Goal: Navigation & Orientation: Find specific page/section

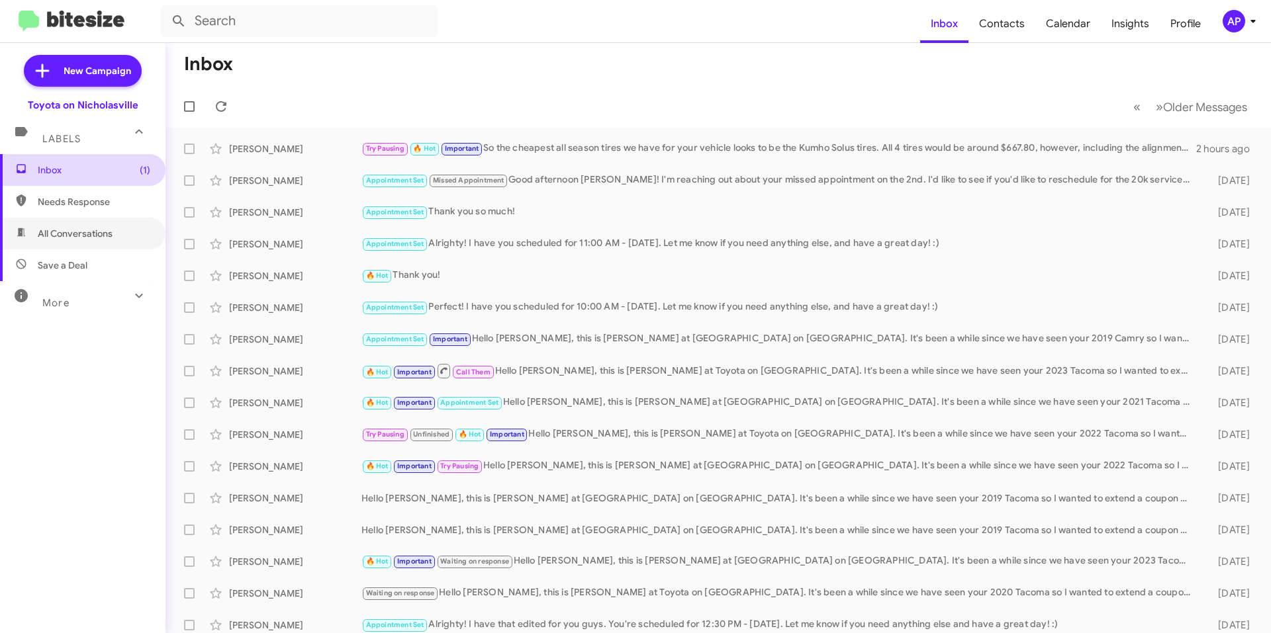
drag, startPoint x: 70, startPoint y: 236, endPoint x: 91, endPoint y: 183, distance: 56.4
click at [70, 236] on span "All Conversations" at bounding box center [75, 233] width 75 height 13
type input "in:all-conversations"
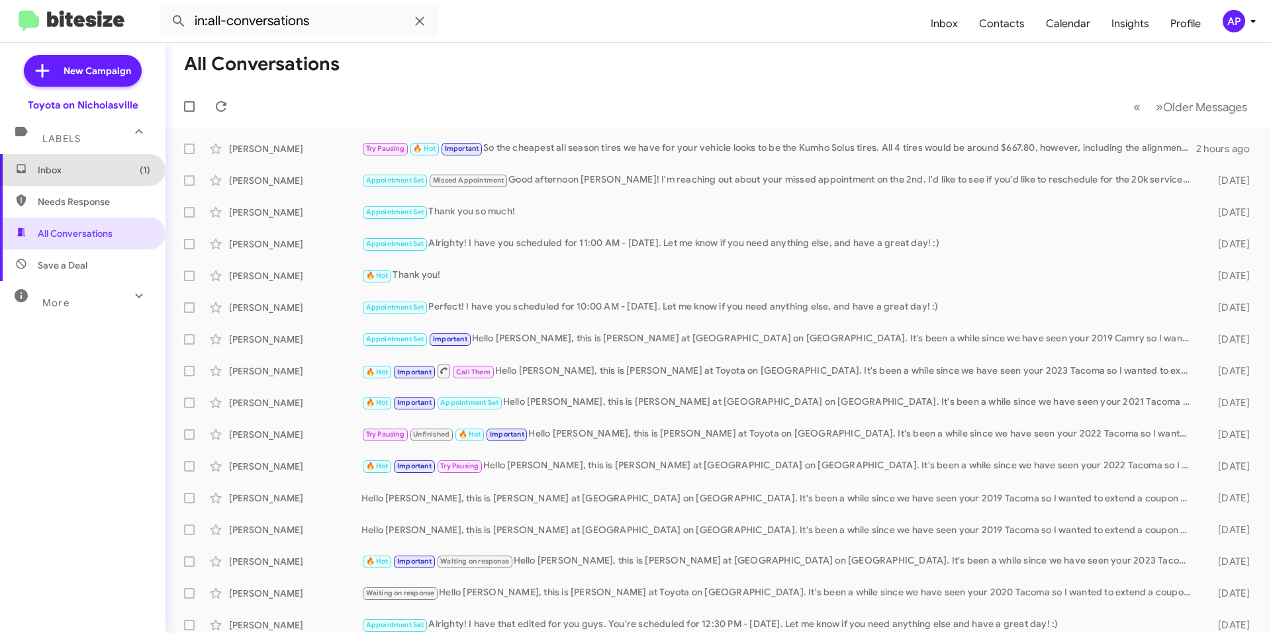
click at [99, 171] on span "Inbox (1)" at bounding box center [94, 169] width 113 height 13
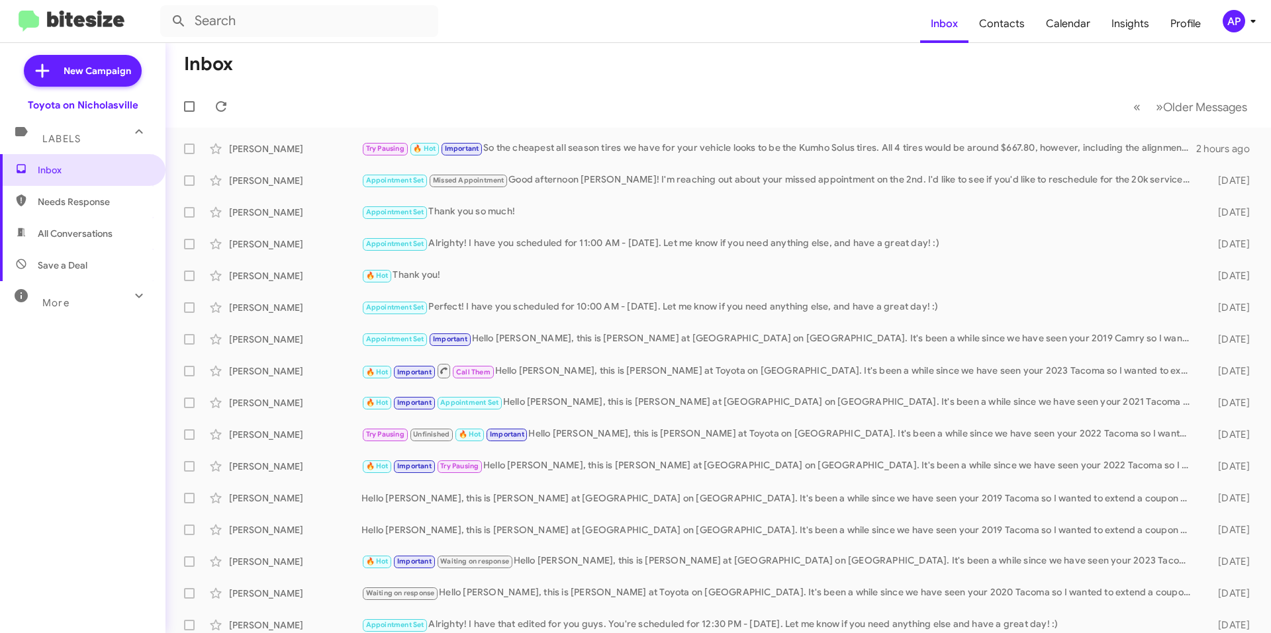
click at [90, 239] on span "All Conversations" at bounding box center [75, 233] width 75 height 13
type input "in:all-conversations"
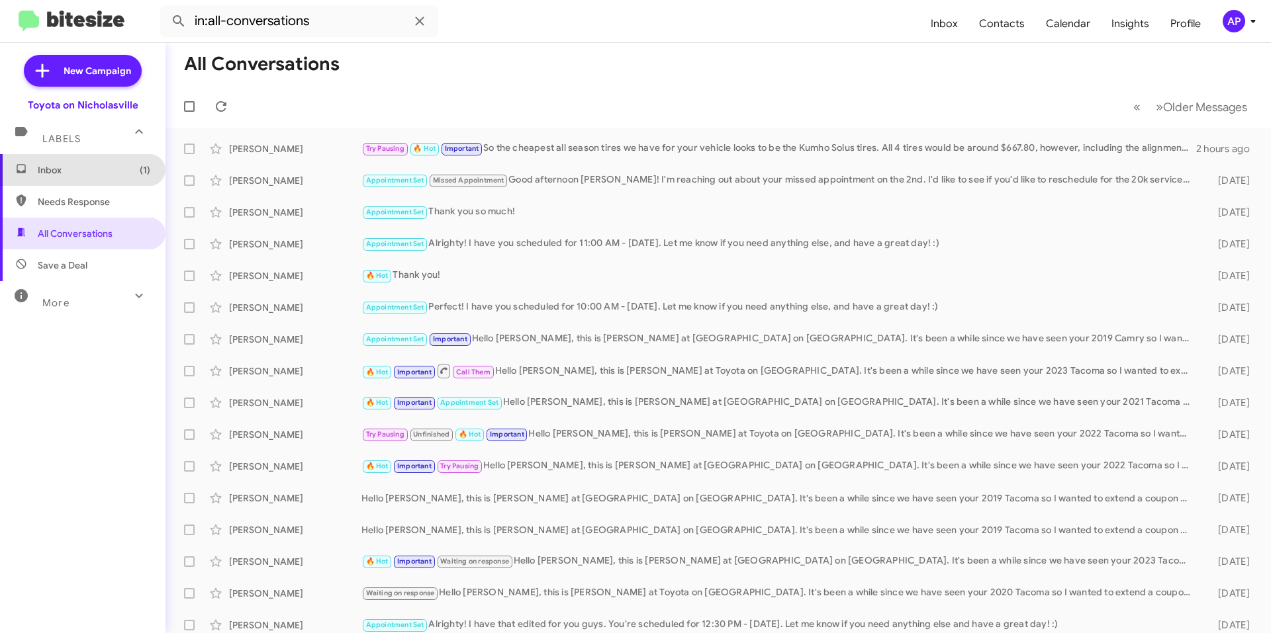
click at [99, 173] on span "Inbox (1)" at bounding box center [94, 169] width 113 height 13
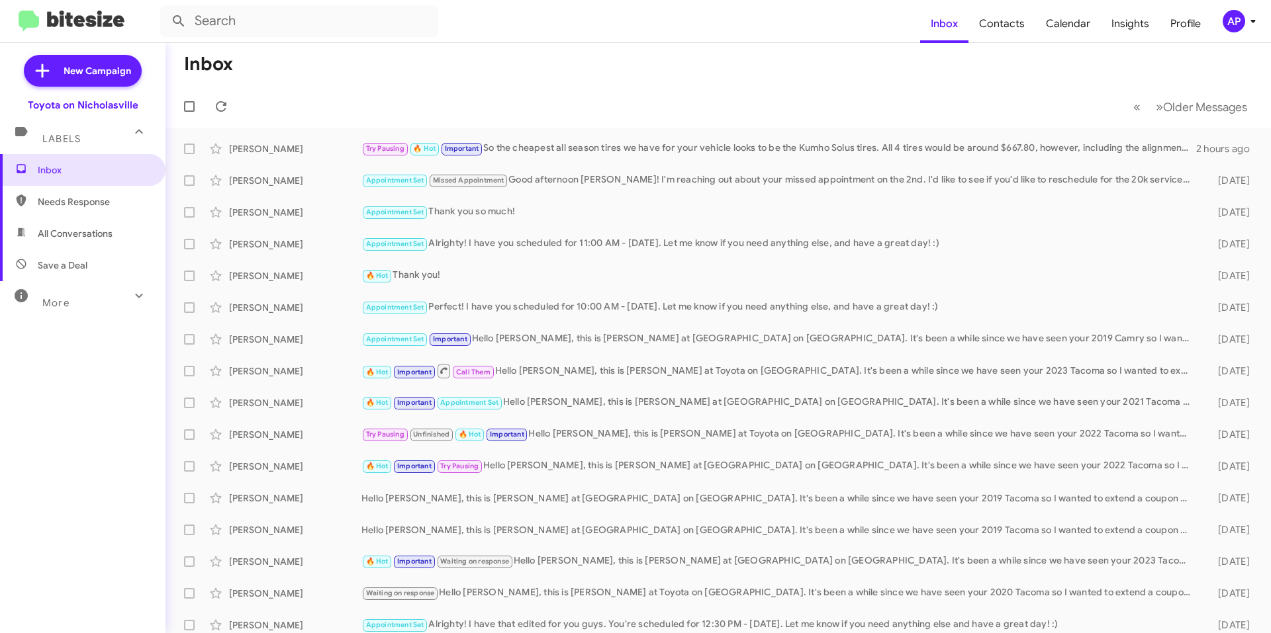
click at [85, 228] on span "All Conversations" at bounding box center [75, 233] width 75 height 13
type input "in:all-conversations"
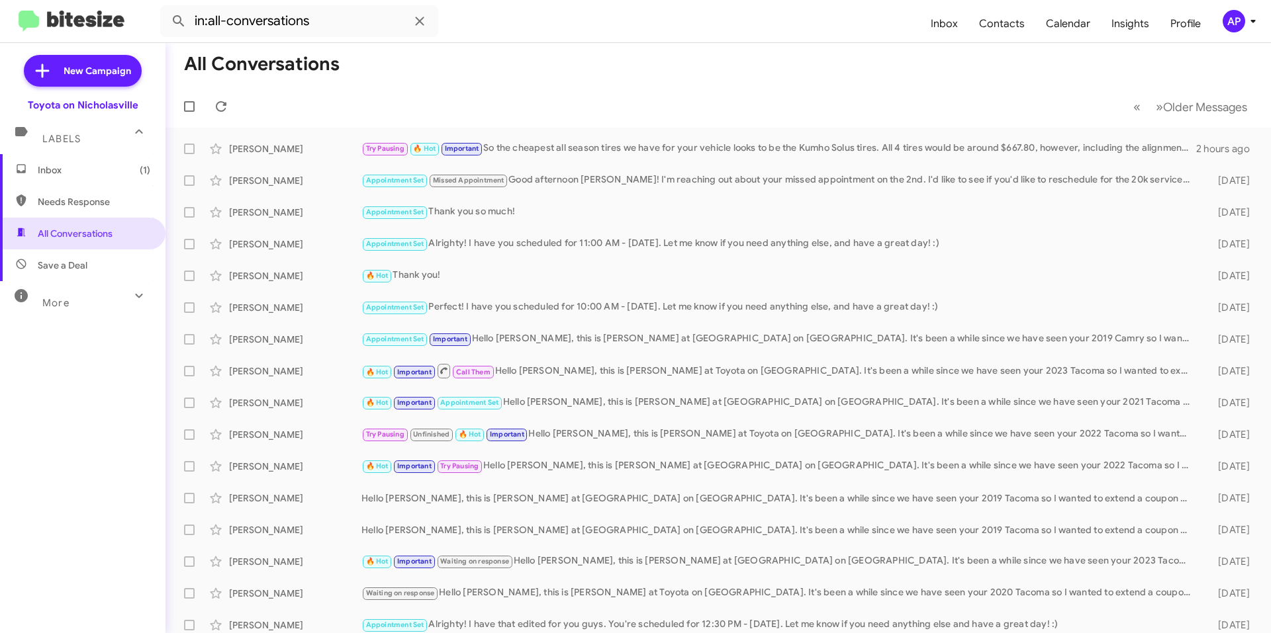
click at [97, 167] on span "Inbox (1)" at bounding box center [94, 169] width 113 height 13
